Goal: Task Accomplishment & Management: Complete application form

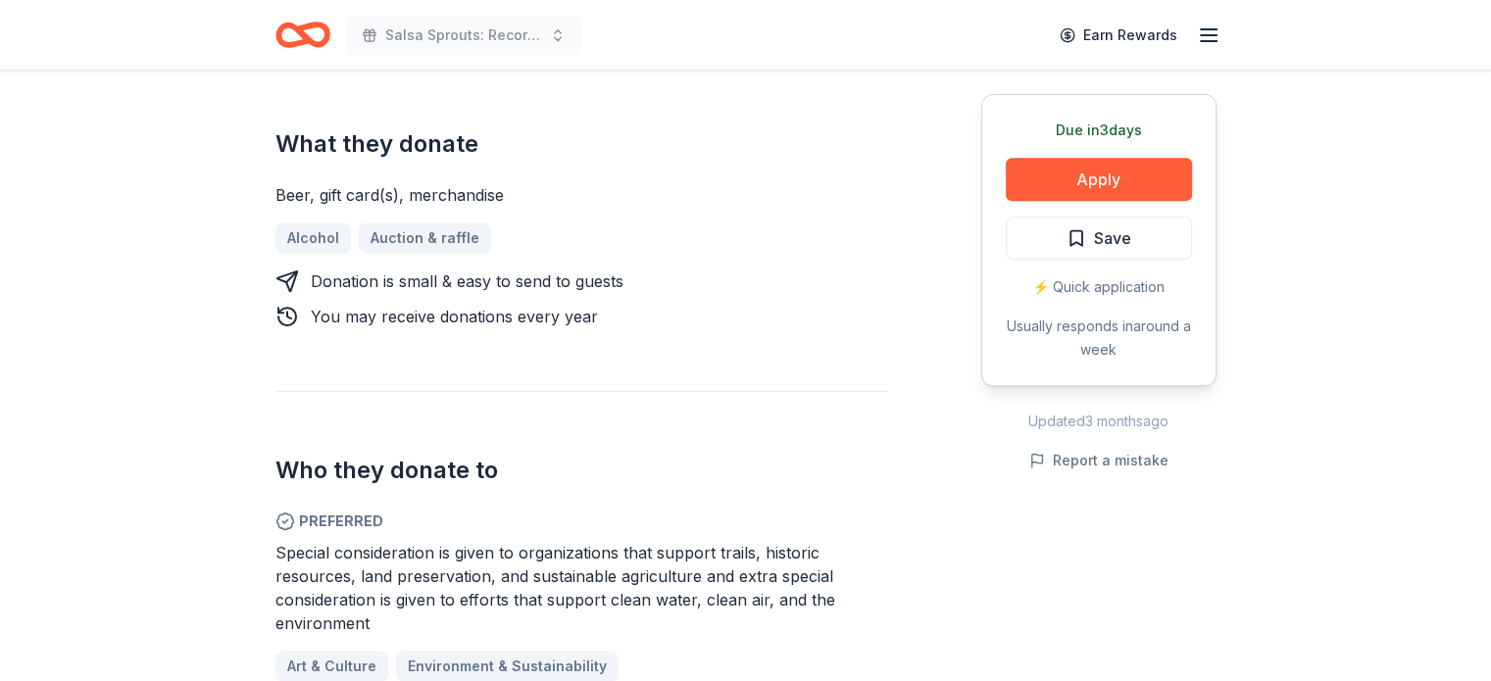
scroll to position [882, 0]
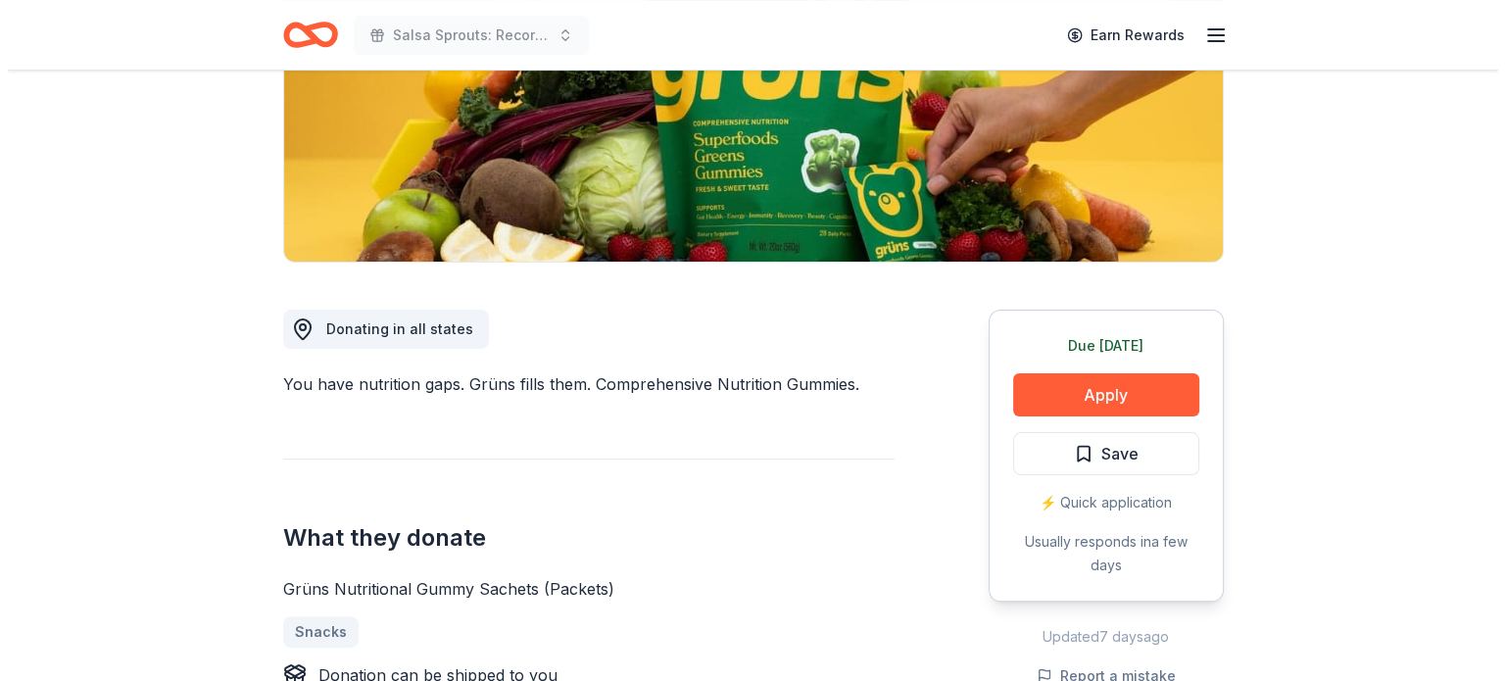
scroll to position [392, 0]
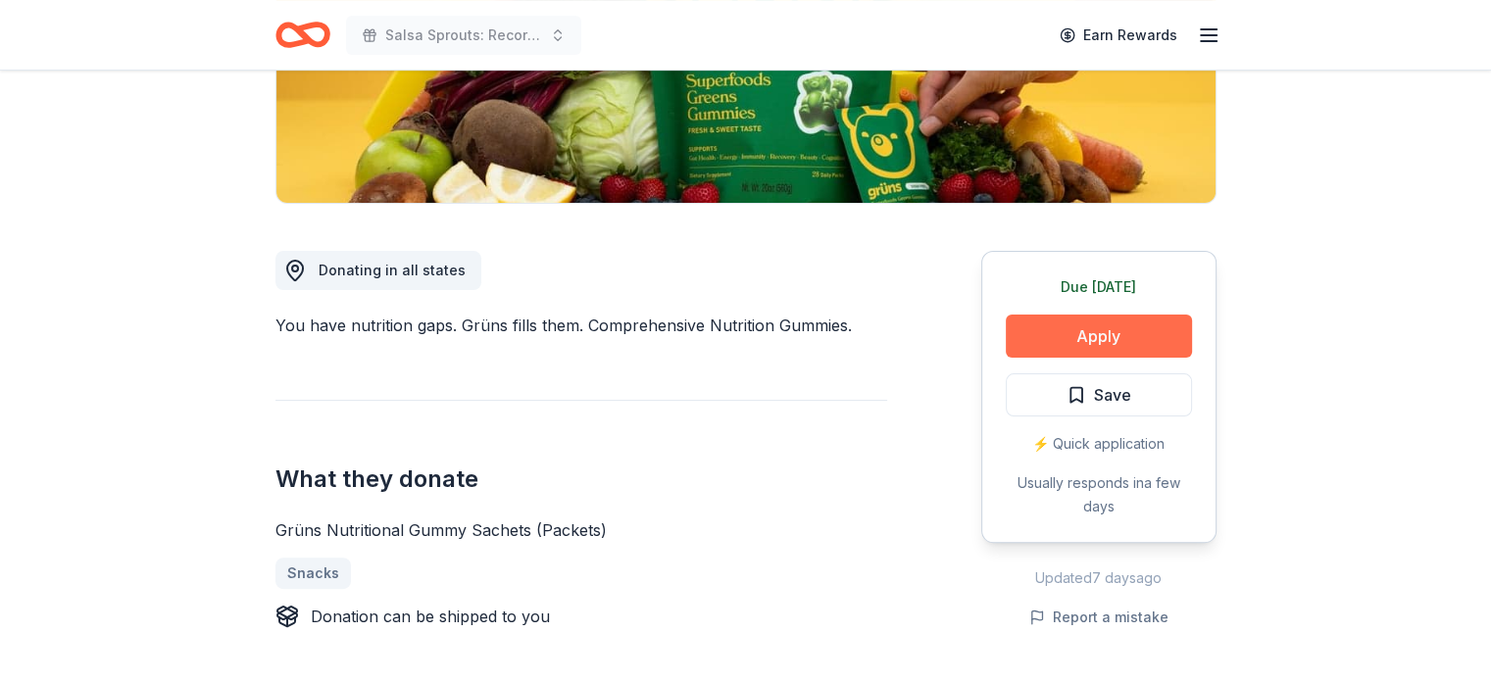
click at [1061, 325] on button "Apply" at bounding box center [1099, 336] width 186 height 43
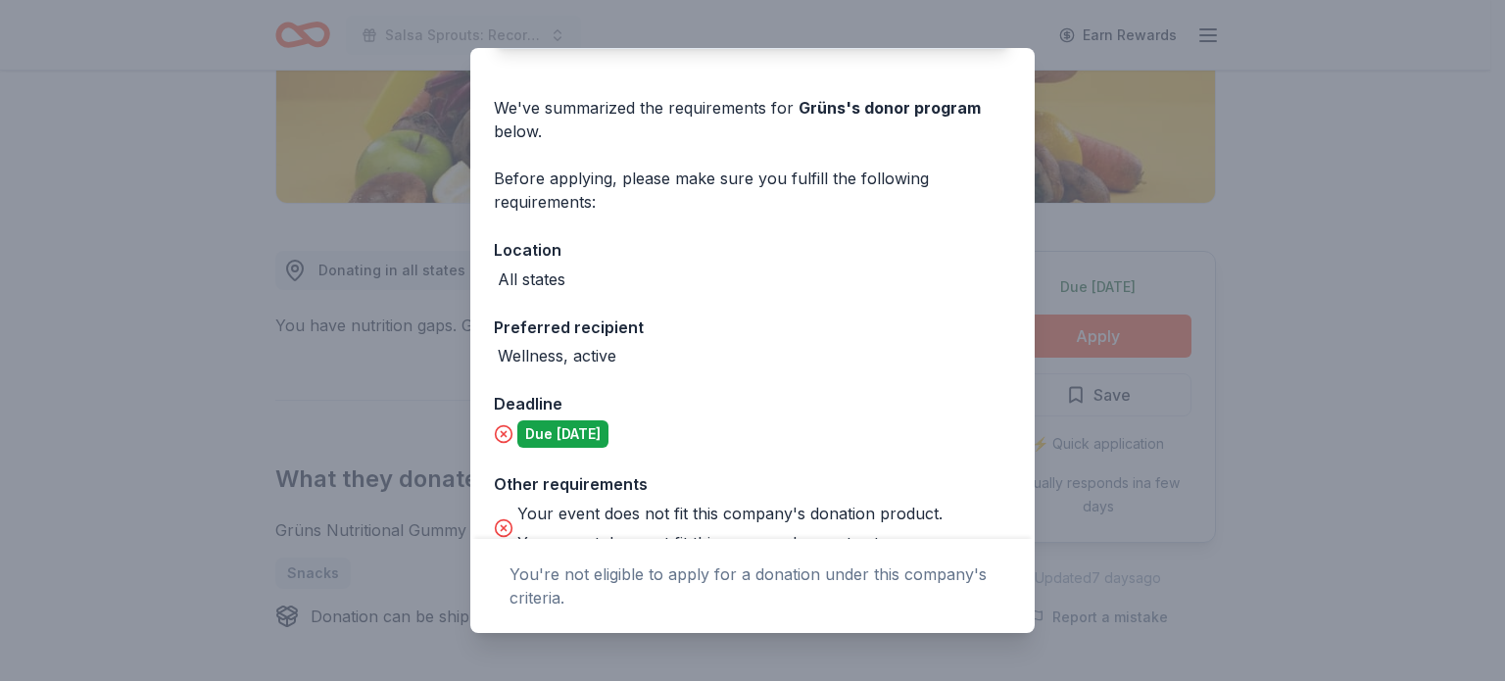
scroll to position [276, 0]
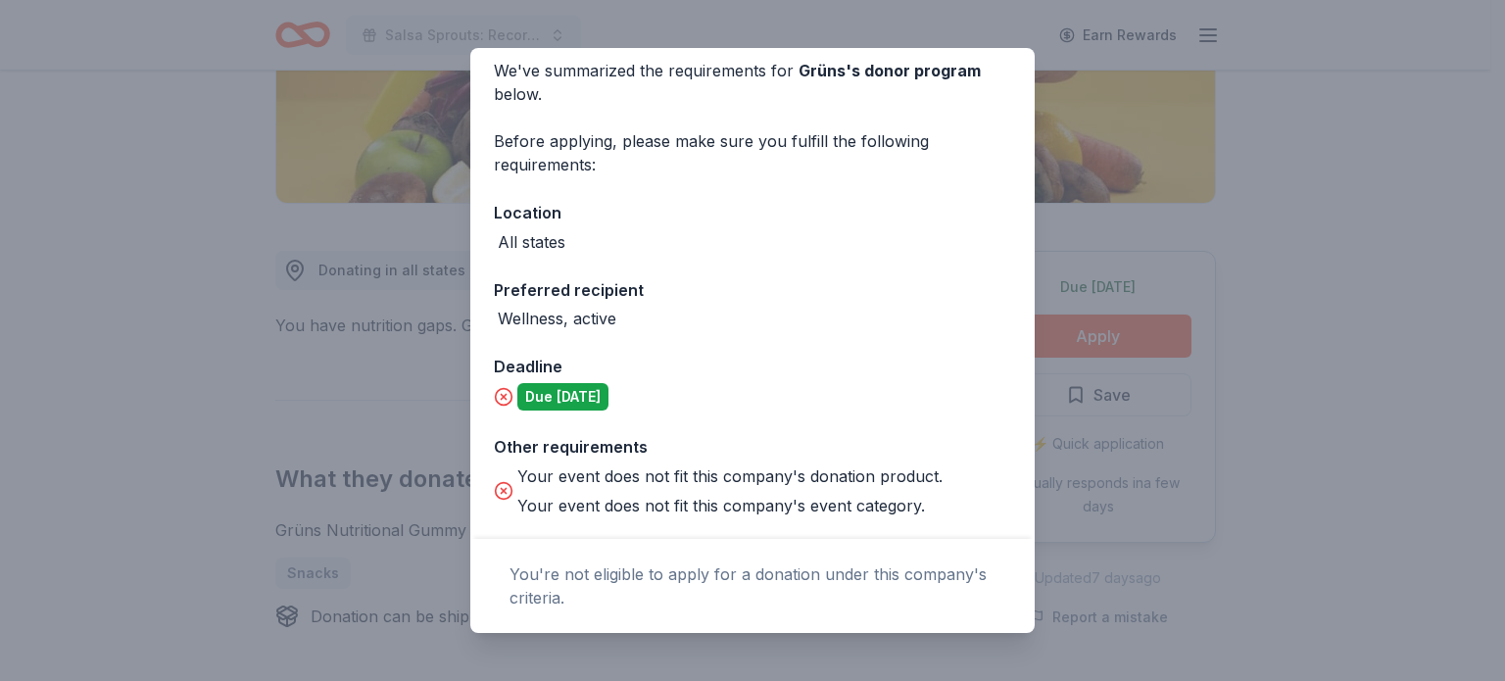
click at [1094, 230] on div "Donor Program Requirements The following requirements may not be met: The appli…" at bounding box center [752, 340] width 1505 height 681
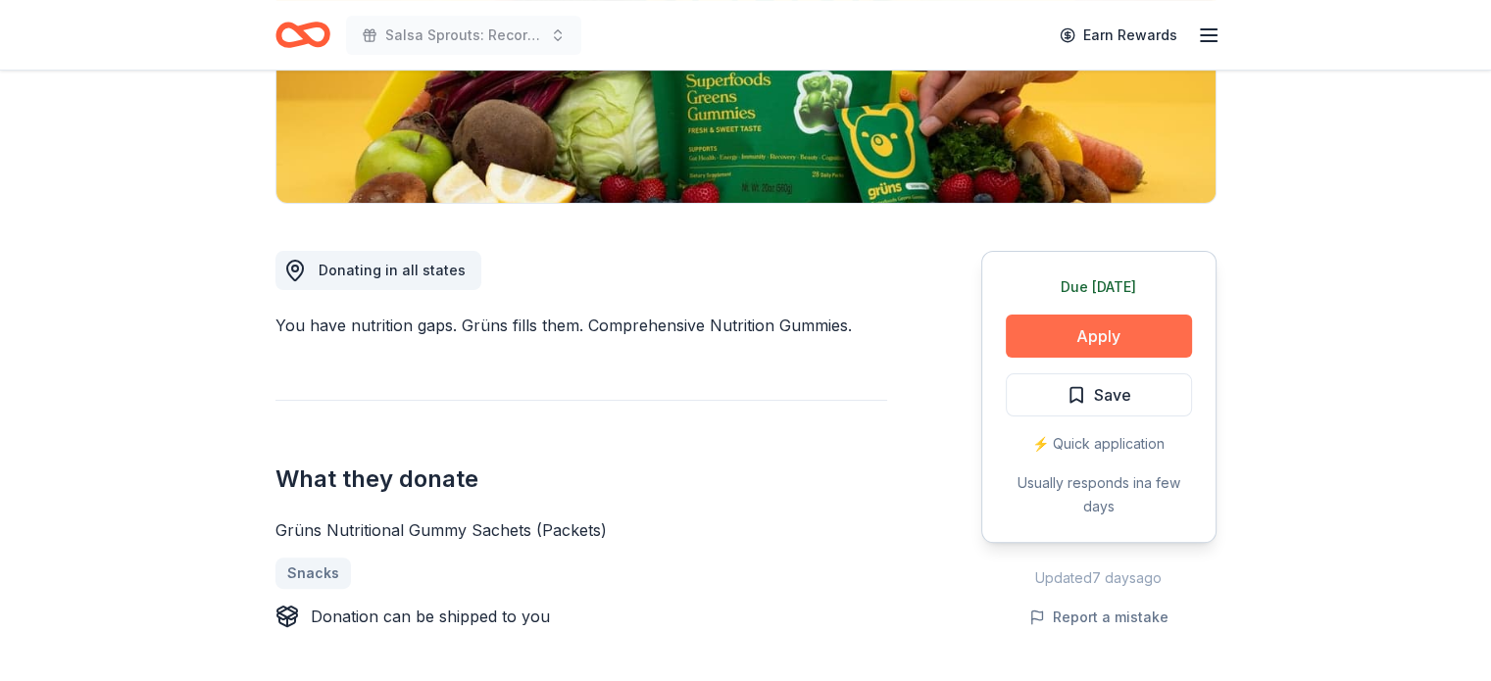
click at [1079, 338] on button "Apply" at bounding box center [1099, 336] width 186 height 43
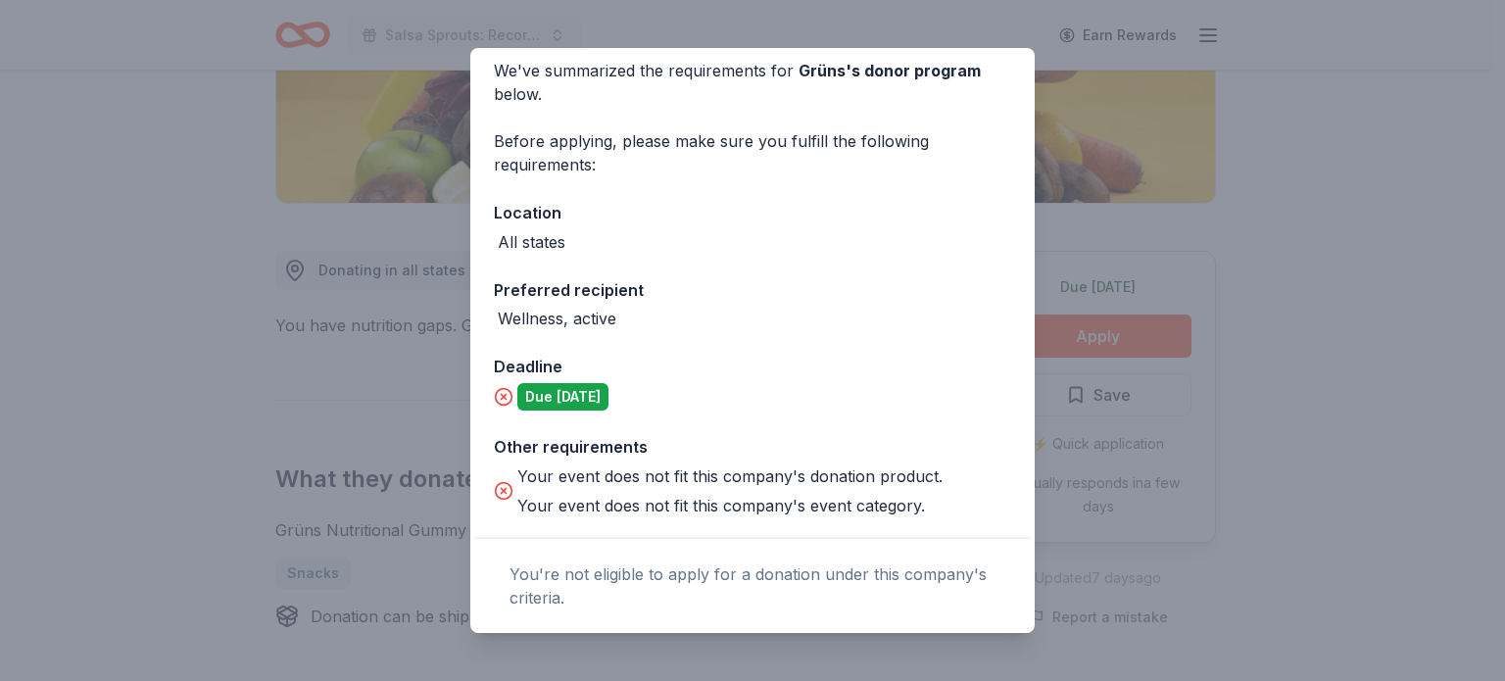
click at [592, 395] on div "Due [DATE]" at bounding box center [562, 396] width 91 height 27
click at [418, 378] on div "Donor Program Requirements The following requirements may not be met: The appli…" at bounding box center [752, 340] width 1505 height 681
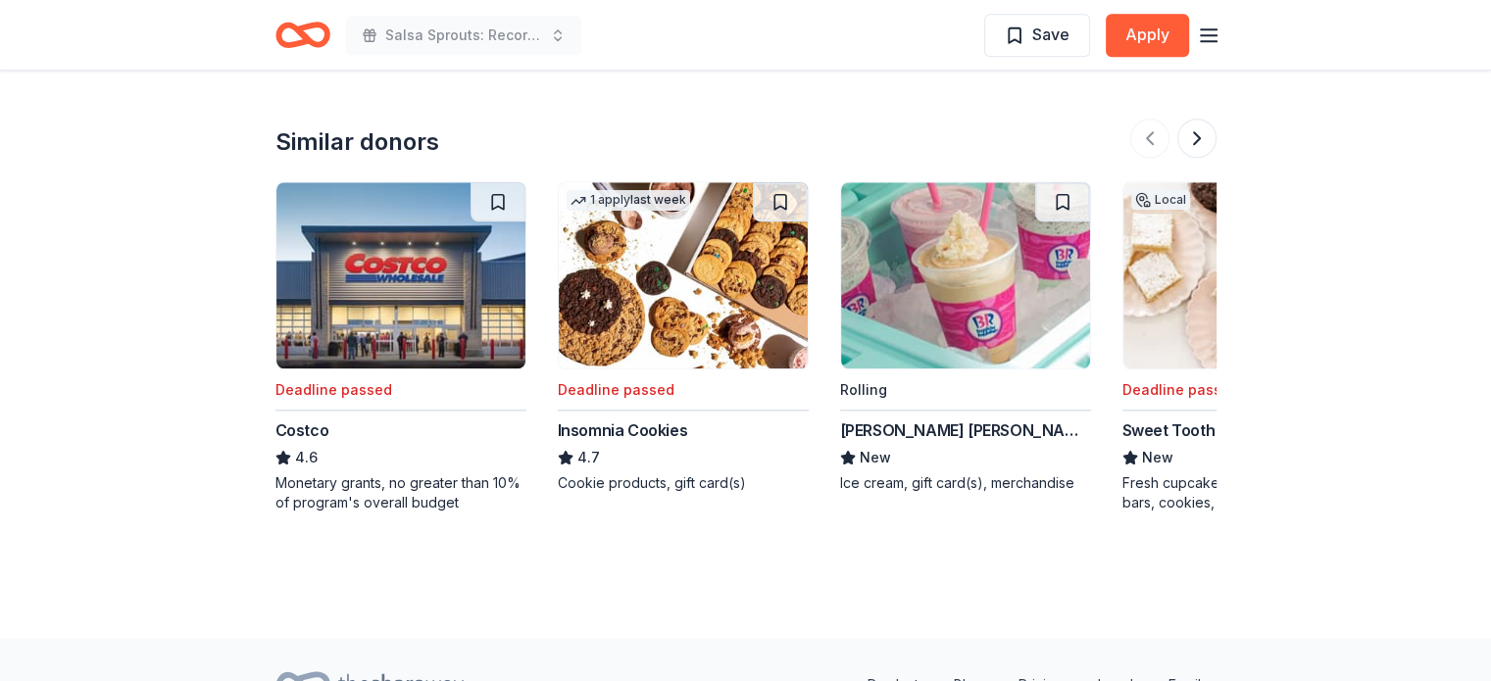
scroll to position [1862, 0]
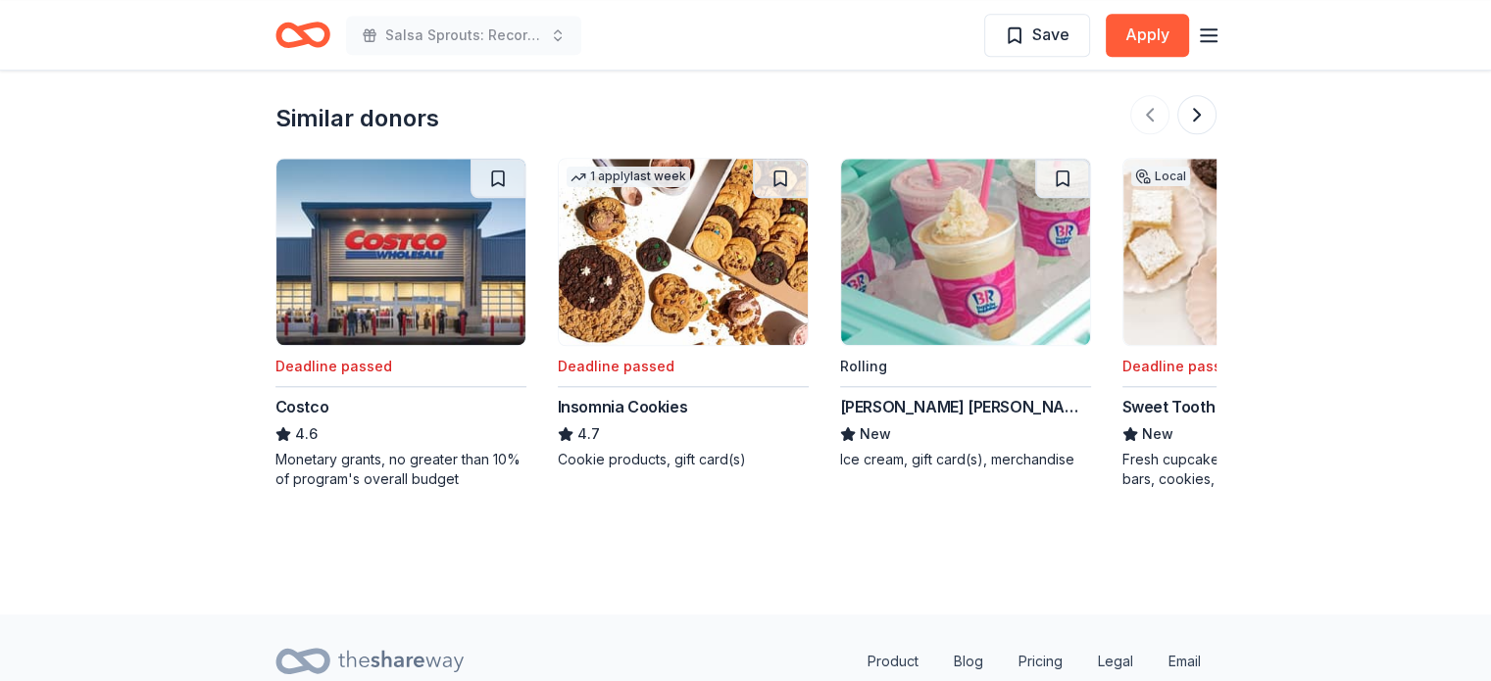
click at [301, 30] on icon "Home" at bounding box center [311, 35] width 30 height 20
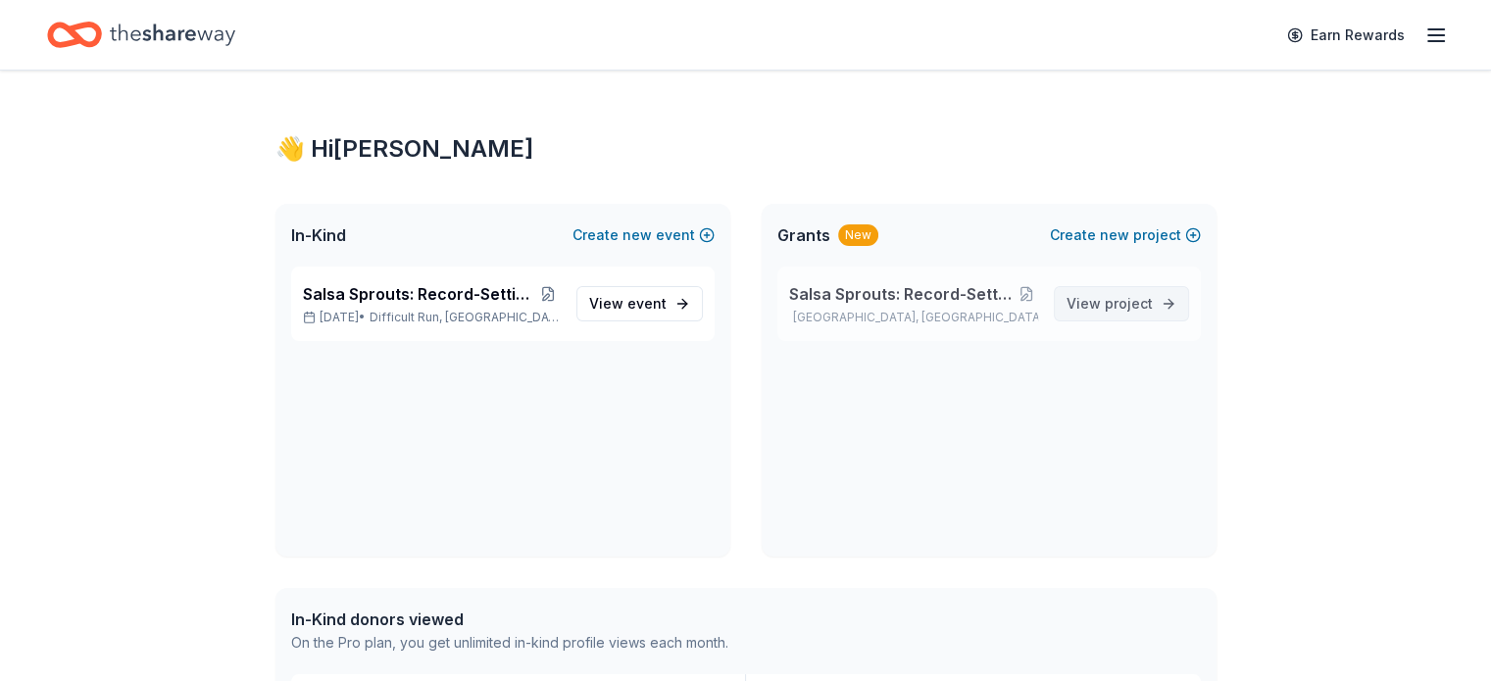
click at [1107, 302] on span "project" at bounding box center [1129, 303] width 48 height 17
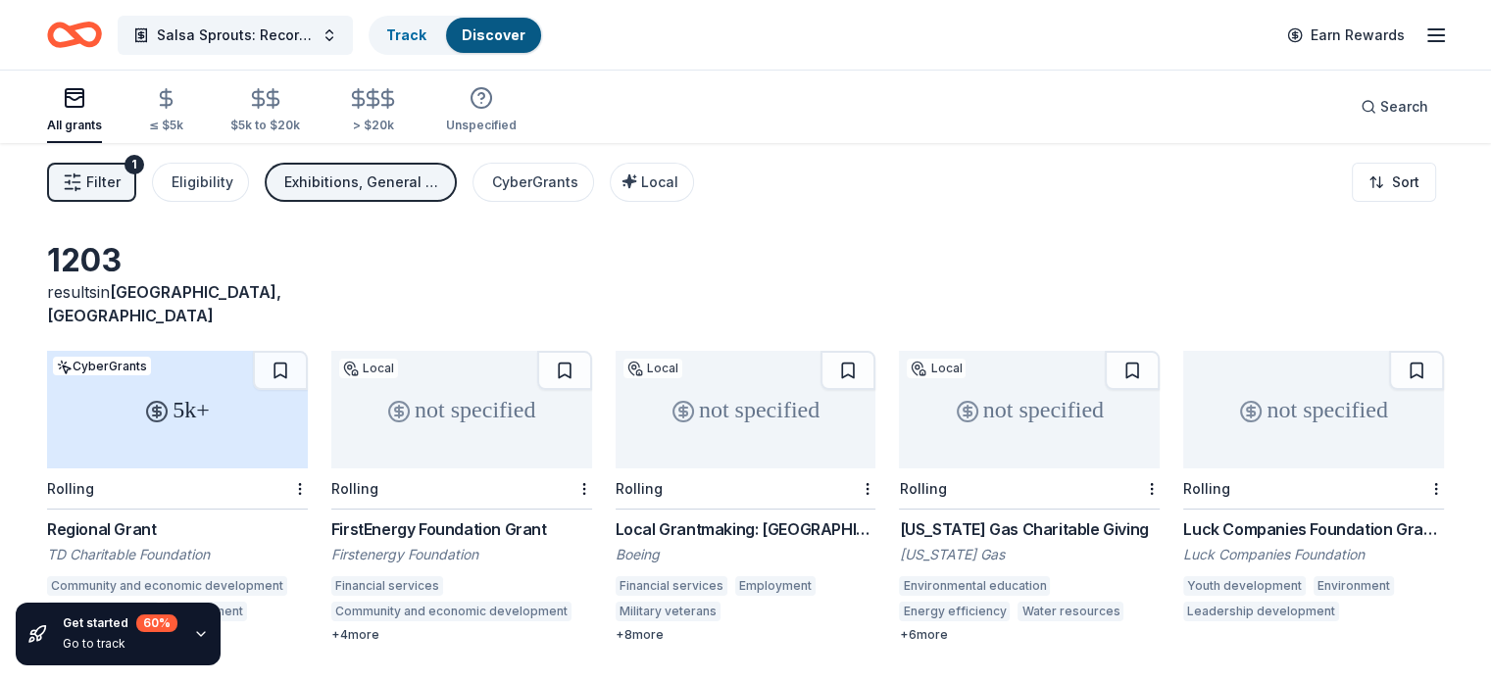
click at [123, 517] on div "Regional Grant" at bounding box center [177, 529] width 261 height 24
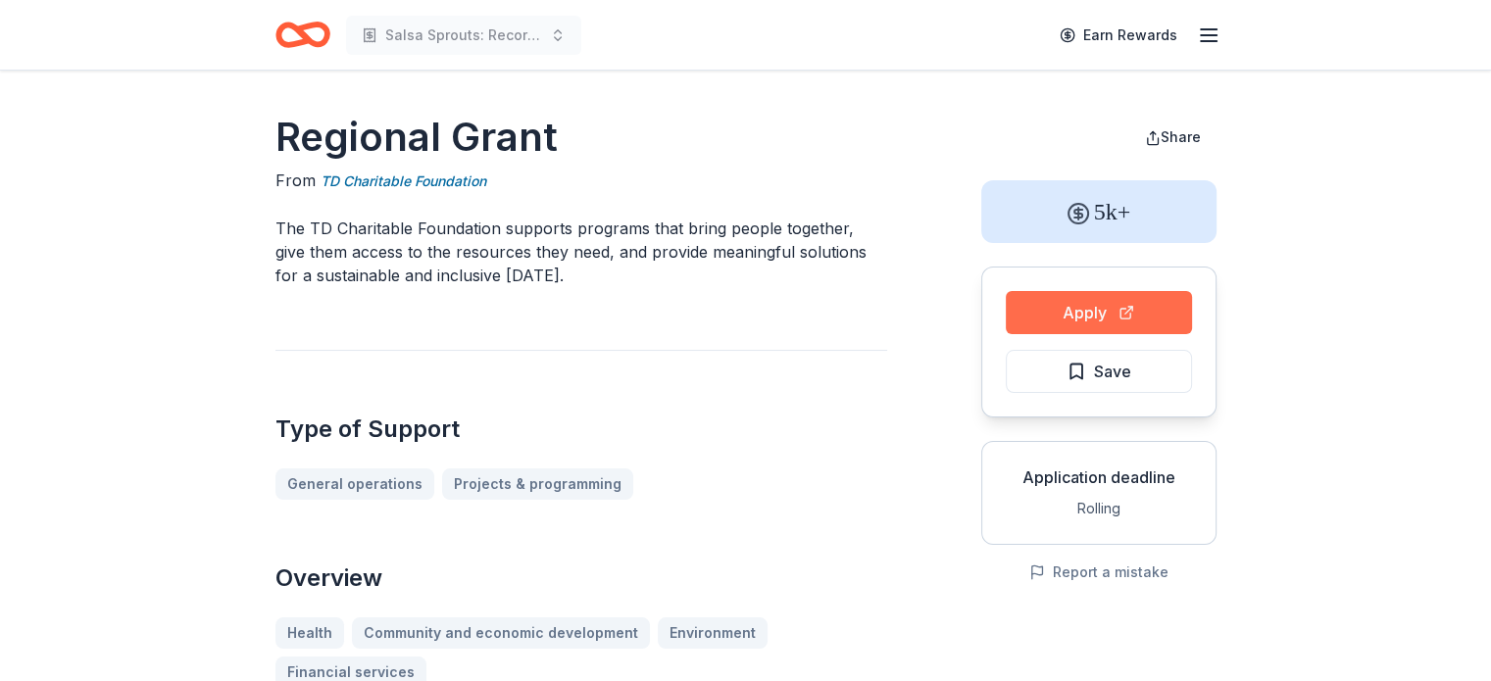
click at [1091, 312] on button "Apply" at bounding box center [1099, 312] width 186 height 43
